Goal: Information Seeking & Learning: Find specific fact

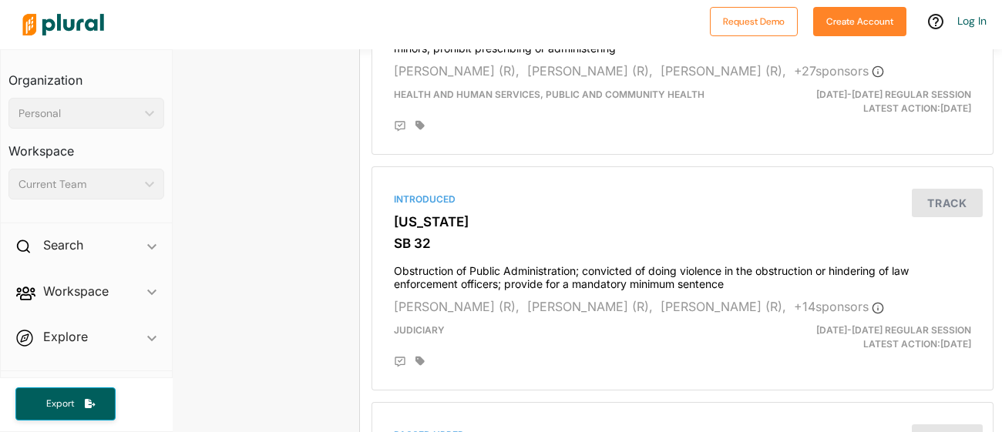
scroll to position [2194, 8]
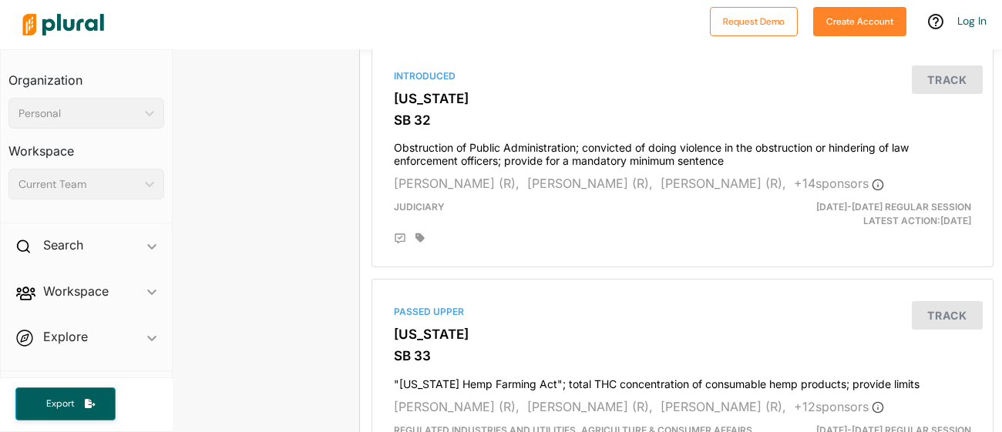
drag, startPoint x: 177, startPoint y: 103, endPoint x: 281, endPoint y: 167, distance: 122.1
click at [281, 167] on div "[PERSON_NAME] TITLE Senator STATE [US_STATE] CHAMBER Senate DISTRICT 46 PARTY R…" at bounding box center [262, 244] width 196 height 4778
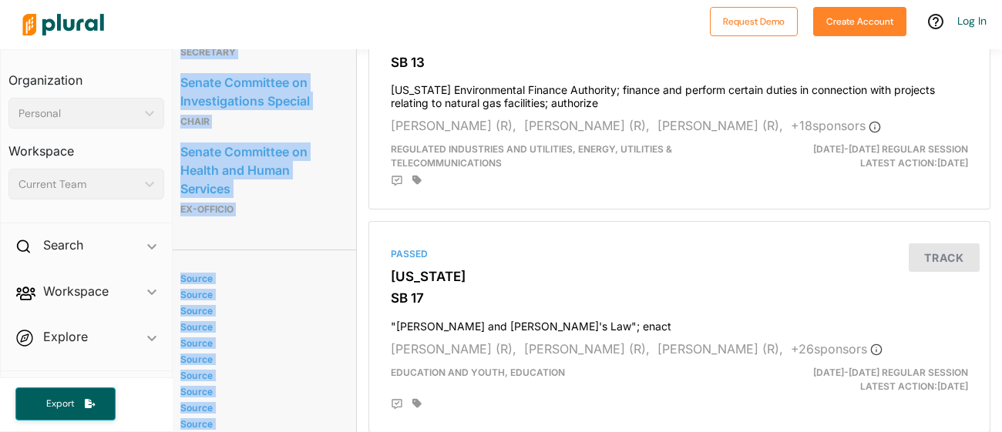
scroll to position [1324, 12]
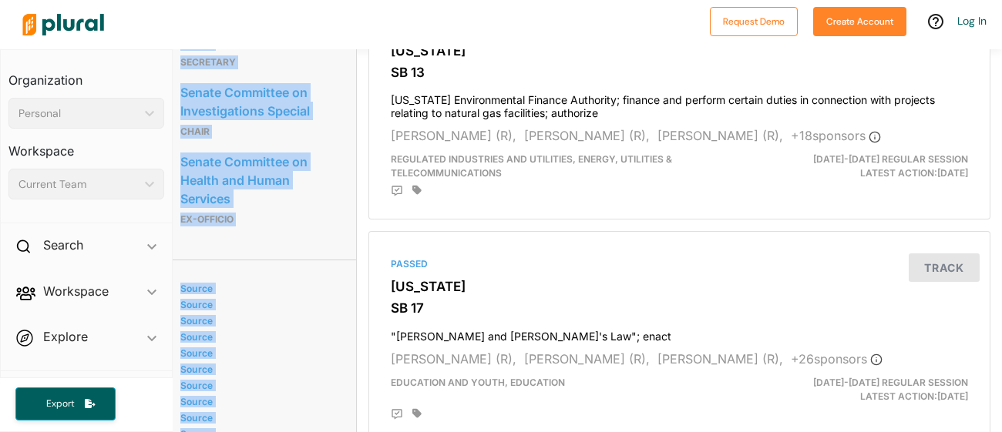
copy div "Senate Committee on Finance Ex Officio Senate Committee on Insurance and Labor …"
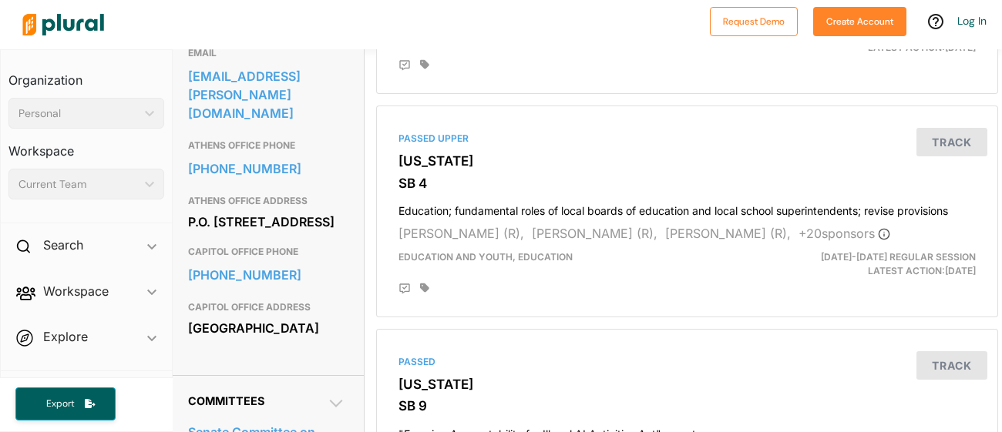
scroll to position [0, 12]
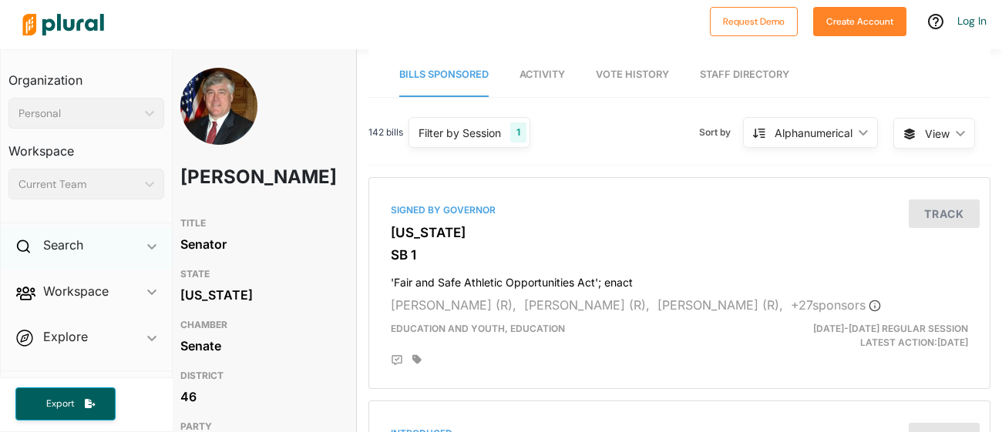
click at [98, 244] on div "Search ic_keyboard_arrow_down" at bounding box center [86, 248] width 171 height 42
click at [50, 274] on h4 "Bills" at bounding box center [90, 281] width 133 height 15
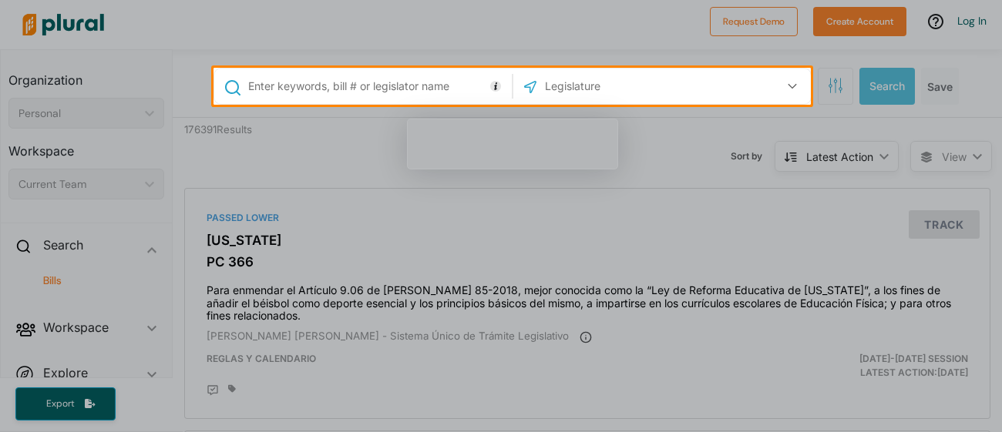
click at [408, 85] on input "text" at bounding box center [377, 86] width 261 height 29
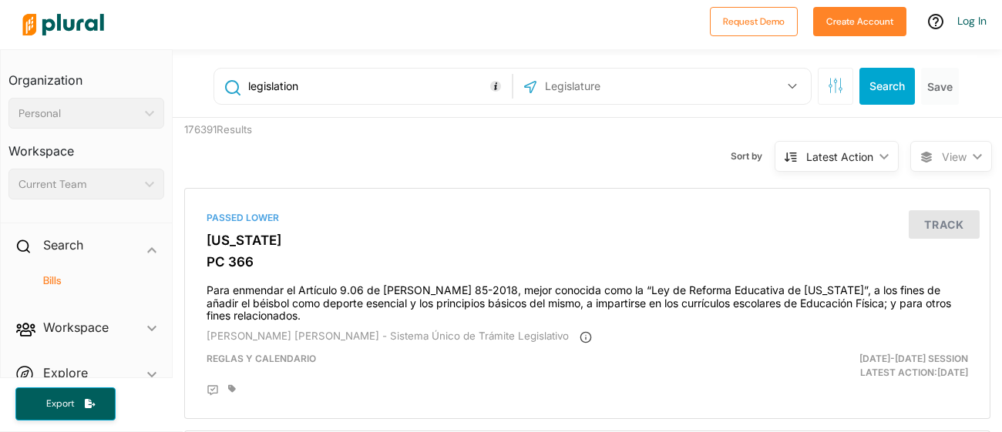
type input "legislation"
click at [885, 99] on button "Search" at bounding box center [886, 86] width 55 height 37
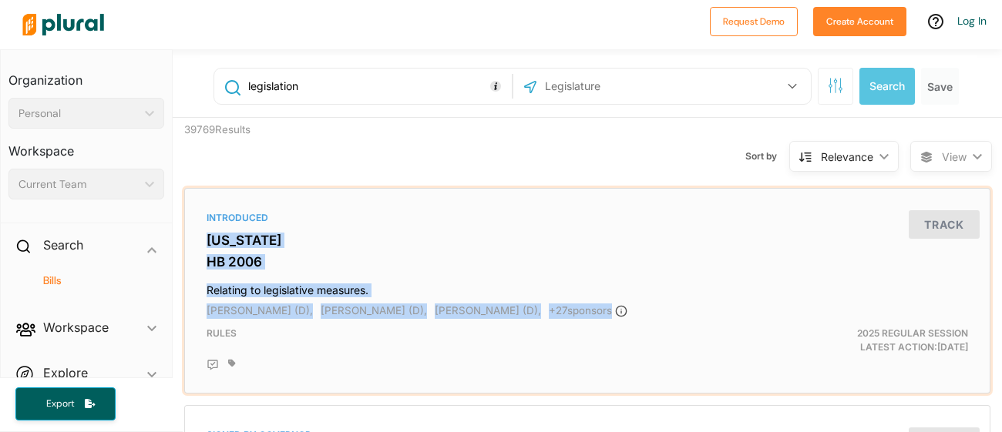
drag, startPoint x: 201, startPoint y: 238, endPoint x: 565, endPoint y: 311, distance: 370.9
click at [565, 311] on div "Introduced [US_STATE] HB 2006 Relating to legislative measures. [PERSON_NAME] (…" at bounding box center [587, 291] width 792 height 192
